Goal: Task Accomplishment & Management: Manage account settings

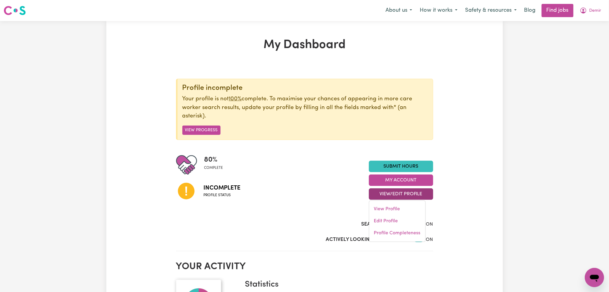
scroll to position [40, 0]
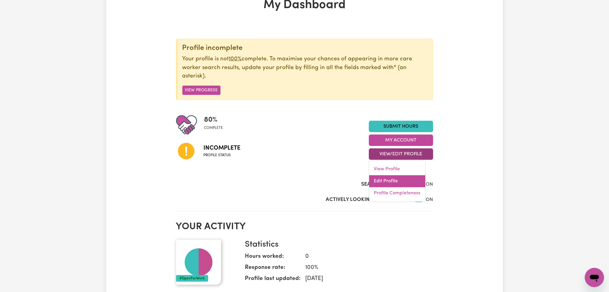
click at [370, 183] on link "Edit Profile" at bounding box center [397, 181] width 56 height 12
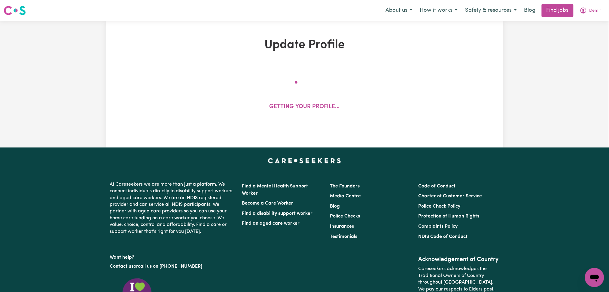
select select "[DEMOGRAPHIC_DATA]"
select select "[DEMOGRAPHIC_DATA] Citizen"
select select "Studying a healthcare related degree or qualification"
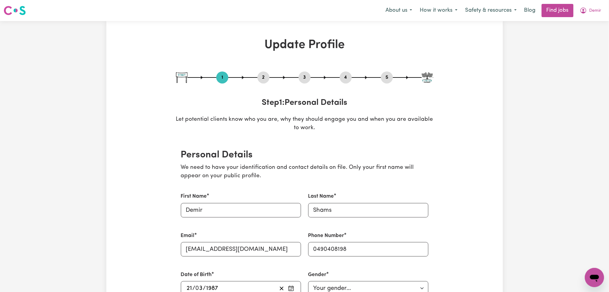
click at [262, 77] on button "2" at bounding box center [263, 78] width 12 height 8
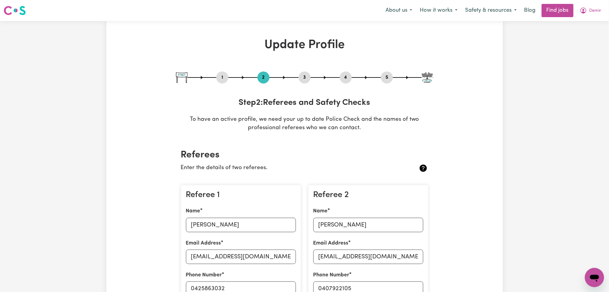
click at [305, 76] on button "3" at bounding box center [305, 78] width 12 height 8
select select "Certificate III (Individual Support)"
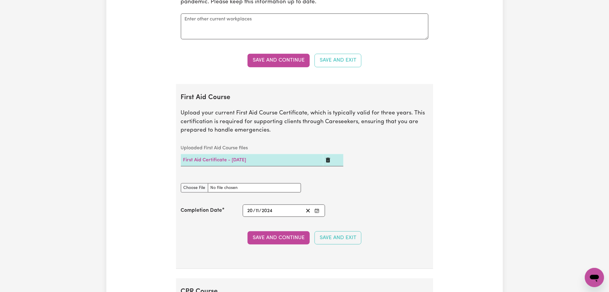
scroll to position [1121, 0]
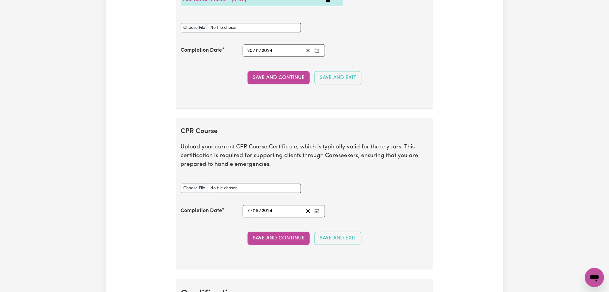
click at [316, 210] on icon "Enter the Completion Date of your CPR Course" at bounding box center [317, 210] width 4 height 0
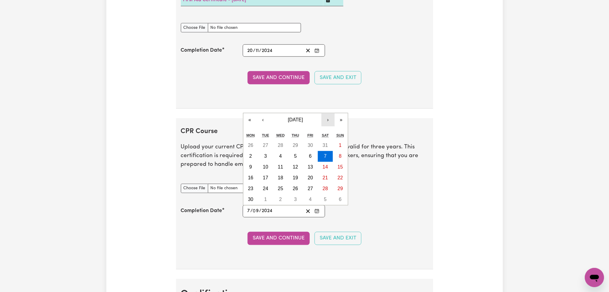
click at [327, 121] on button "›" at bounding box center [327, 119] width 13 height 13
click at [327, 121] on section "CPR Course Upload your current CPR Course Certificate, which is typically valid…" at bounding box center [304, 193] width 257 height 151
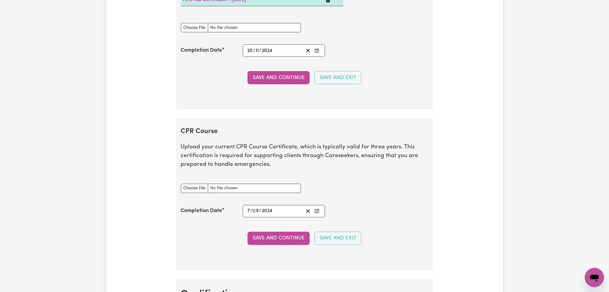
click at [319, 210] on icon "Enter the Completion Date of your CPR Course" at bounding box center [316, 211] width 5 height 5
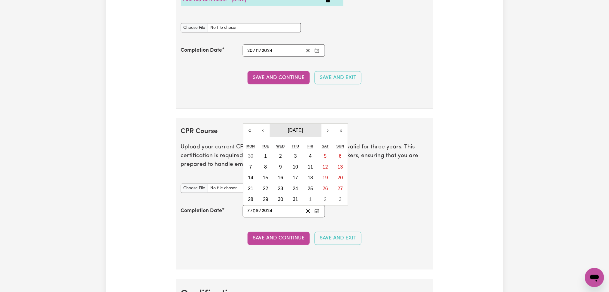
click at [303, 131] on span "[DATE]" at bounding box center [295, 130] width 15 height 5
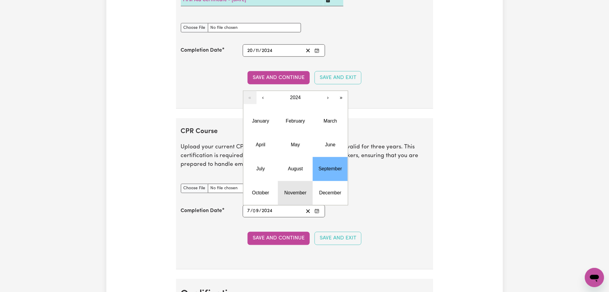
click at [296, 198] on button "November" at bounding box center [295, 193] width 35 height 24
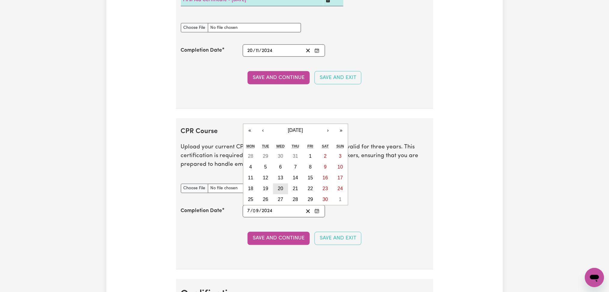
click at [279, 190] on abbr "20" at bounding box center [280, 188] width 5 height 5
type input "[DATE]"
type input "20"
type input "11"
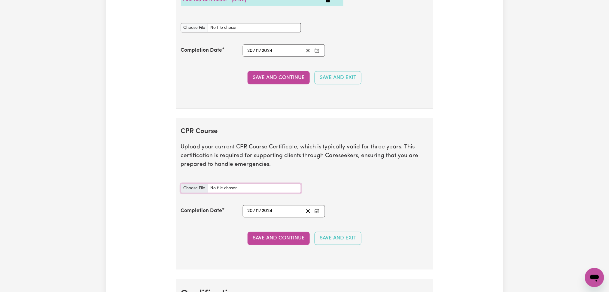
click at [191, 190] on input "CPR Course document" at bounding box center [241, 188] width 120 height 9
type input "C:\fakepath\Demir Shams CPR and First Aid Certificate 20112024.pdf"
click at [276, 238] on button "Save and Continue" at bounding box center [278, 238] width 62 height 13
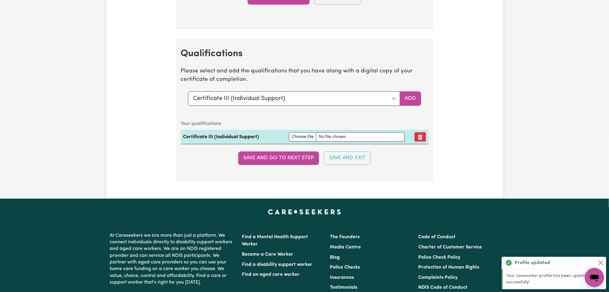
scroll to position [1402, 0]
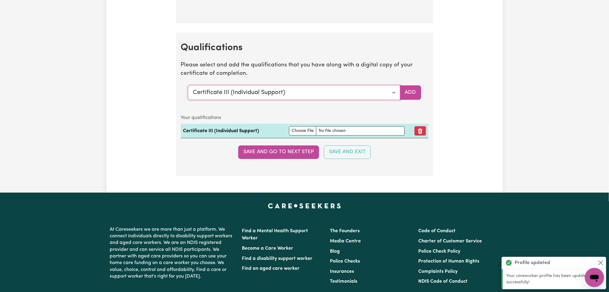
click at [288, 94] on select "Select a qualification to add... Certificate III (Individual Support) Certifica…" at bounding box center [294, 92] width 212 height 14
select select "Assist clients with medication [HLTHPS006]"
click at [188, 87] on select "Select a qualification to add... Certificate III (Individual Support) Certifica…" at bounding box center [294, 92] width 212 height 14
click at [412, 93] on button "Add" at bounding box center [410, 92] width 21 height 14
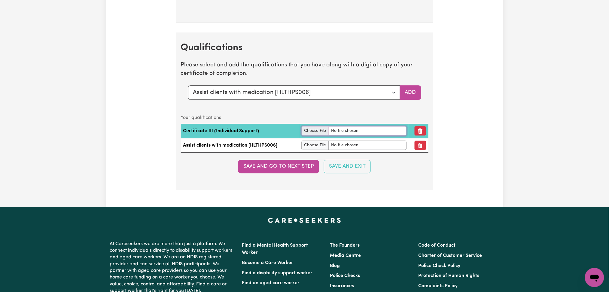
click at [308, 130] on input "file" at bounding box center [354, 130] width 105 height 9
type input "C:\fakepath\Demir Shams Certificate III in Individual Support.pdf"
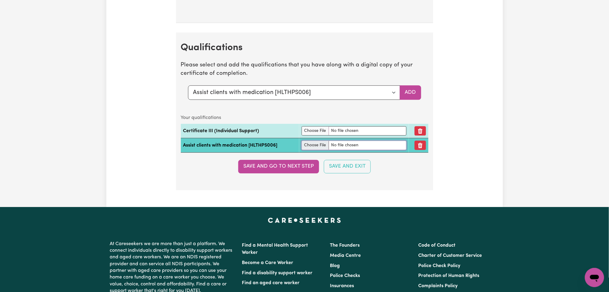
click at [310, 147] on input "file" at bounding box center [354, 145] width 105 height 9
type input "C:\fakepath\Demir Shams Assist Clients with Medication.pdf"
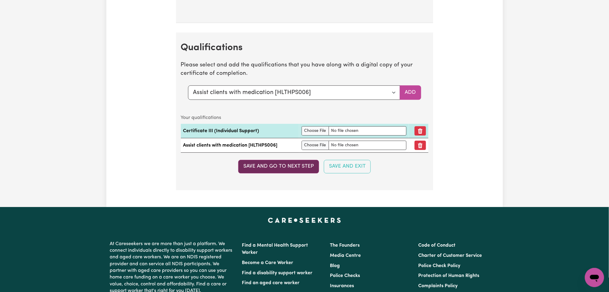
click at [294, 165] on button "Save and go to next step" at bounding box center [278, 166] width 81 height 13
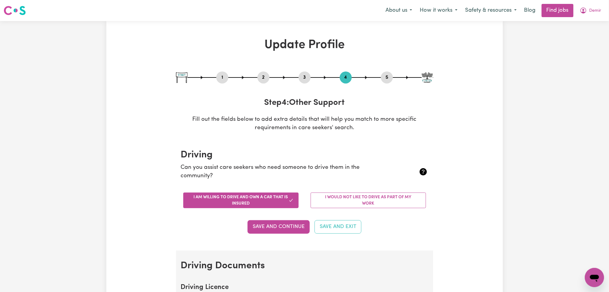
scroll to position [160, 0]
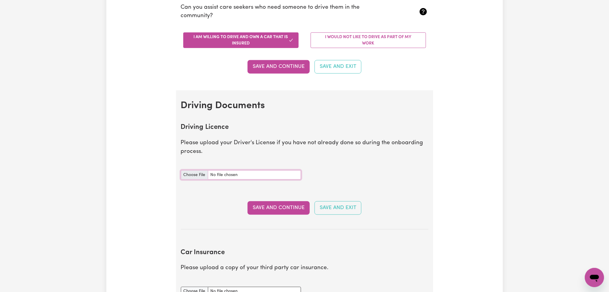
click at [184, 174] on input "Driving Licence document" at bounding box center [241, 174] width 120 height 9
type input "C:\fakepath\Demir Shams DL.jpeg"
drag, startPoint x: 246, startPoint y: 205, endPoint x: 253, endPoint y: 205, distance: 7.2
click at [249, 205] on div "Save and Continue Save and Exit" at bounding box center [304, 207] width 247 height 13
click at [253, 205] on button "Save and Continue" at bounding box center [278, 207] width 62 height 13
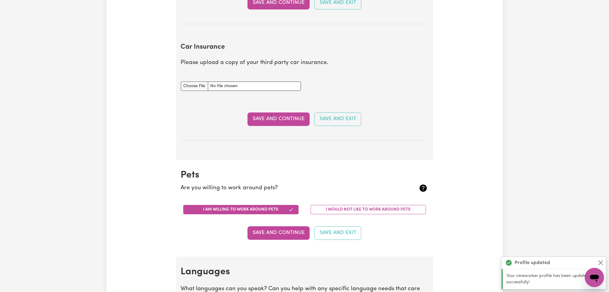
scroll to position [279, 0]
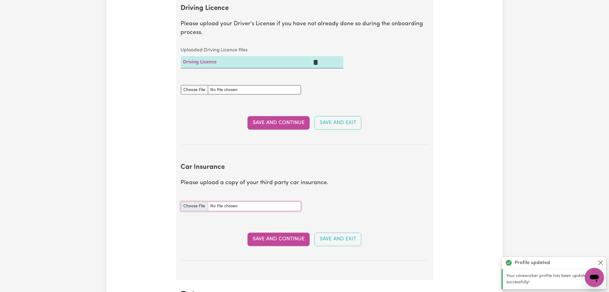
click at [191, 207] on input "Car Insurance document" at bounding box center [241, 206] width 120 height 9
type input "C:\fakepath\Demir Shams Car Registration.pdf"
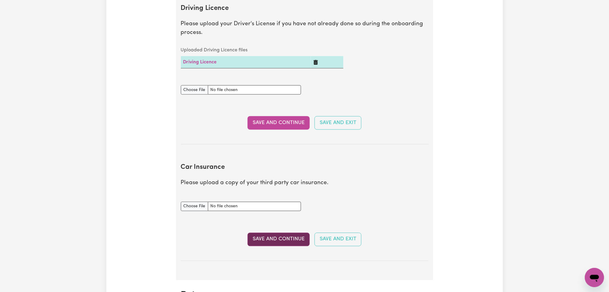
click at [276, 244] on button "Save and Continue" at bounding box center [278, 239] width 62 height 13
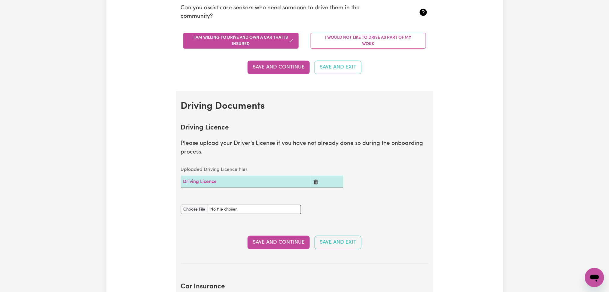
scroll to position [0, 0]
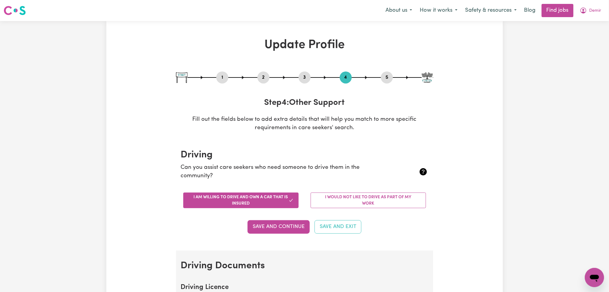
click at [223, 81] on button "1" at bounding box center [222, 78] width 12 height 8
select select "[DEMOGRAPHIC_DATA]"
select select "[DEMOGRAPHIC_DATA] Citizen"
select select "Studying a healthcare related degree or qualification"
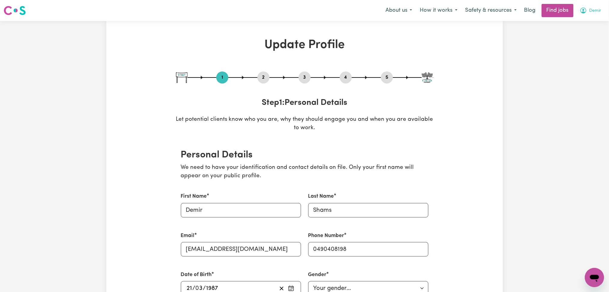
click at [593, 8] on span "Demir" at bounding box center [595, 11] width 12 height 7
click at [587, 35] on link "My Dashboard" at bounding box center [580, 34] width 47 height 11
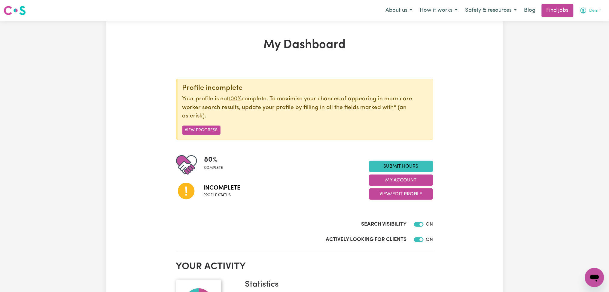
drag, startPoint x: 586, startPoint y: 8, endPoint x: 583, endPoint y: 16, distance: 7.9
click at [587, 8] on icon "My Account" at bounding box center [583, 10] width 7 height 7
click at [580, 46] on link "Logout" at bounding box center [580, 45] width 47 height 11
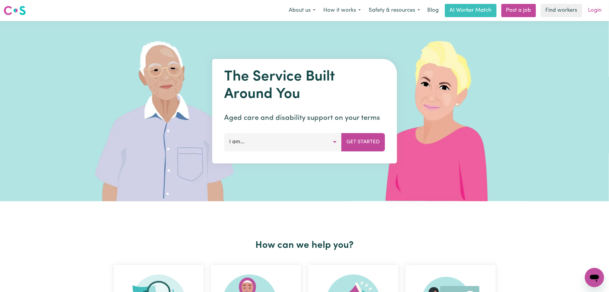
click at [603, 10] on link "Login" at bounding box center [594, 10] width 21 height 13
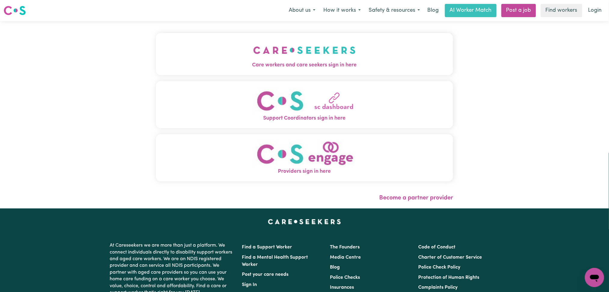
click at [242, 57] on button "Care workers and care seekers sign in here" at bounding box center [304, 54] width 297 height 42
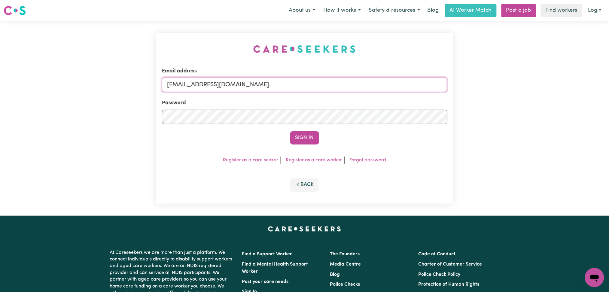
click at [271, 86] on input "[EMAIL_ADDRESS][DOMAIN_NAME]" at bounding box center [304, 84] width 285 height 14
drag, startPoint x: 197, startPoint y: 81, endPoint x: 344, endPoint y: 82, distance: 146.3
click at [344, 82] on input "Superuser~[EMAIL_ADDRESS][DOMAIN_NAME]" at bounding box center [304, 84] width 285 height 14
type input "Superuser~[EMAIL_ADDRESS][DOMAIN_NAME]"
click at [309, 147] on div "Email address Superuser~[EMAIL_ADDRESS][DOMAIN_NAME] Password Sign In Register …" at bounding box center [304, 118] width 297 height 171
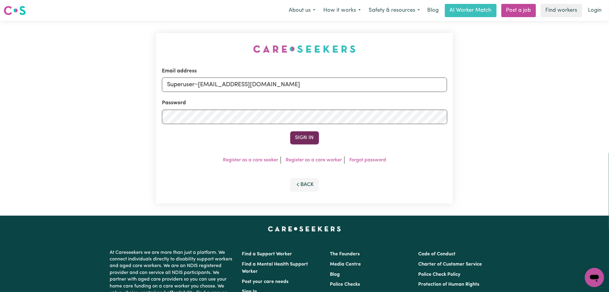
click at [309, 140] on button "Sign In" at bounding box center [304, 137] width 29 height 13
